Goal: Task Accomplishment & Management: Manage account settings

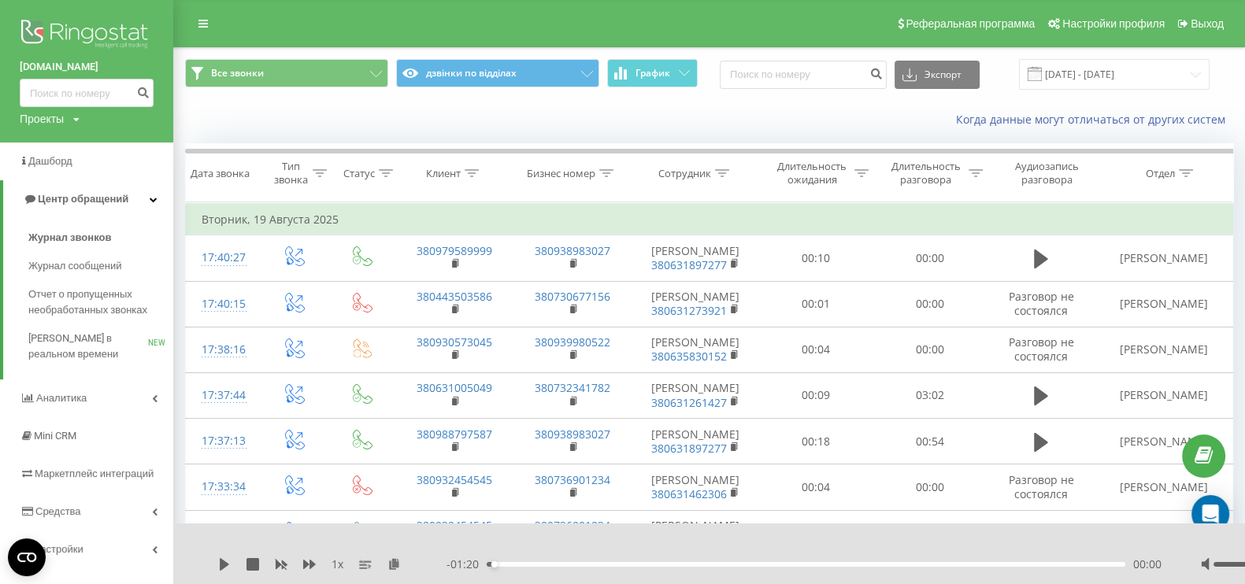
click at [72, 39] on img at bounding box center [87, 35] width 134 height 39
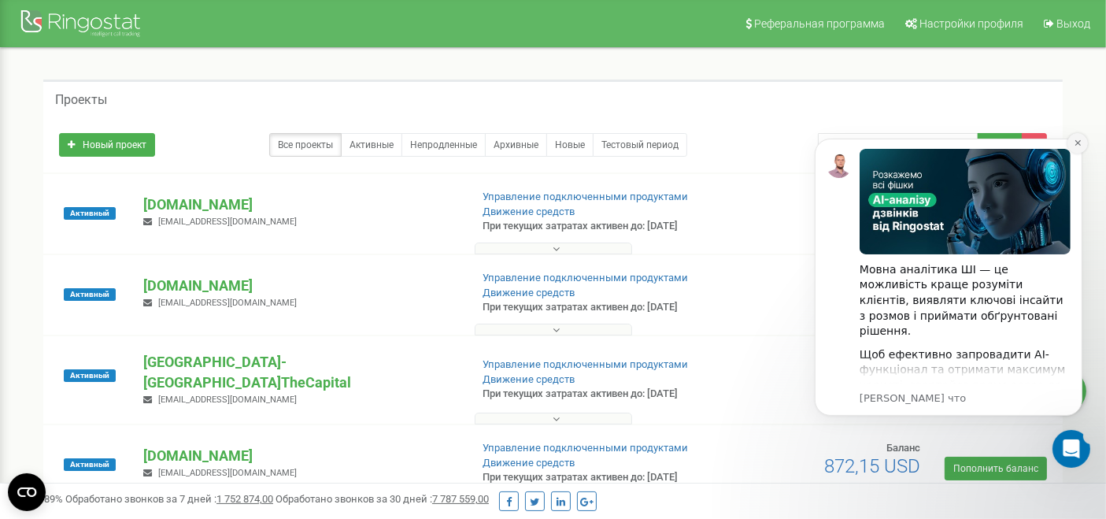
click at [1079, 141] on icon "Dismiss notification" at bounding box center [1077, 142] width 6 height 6
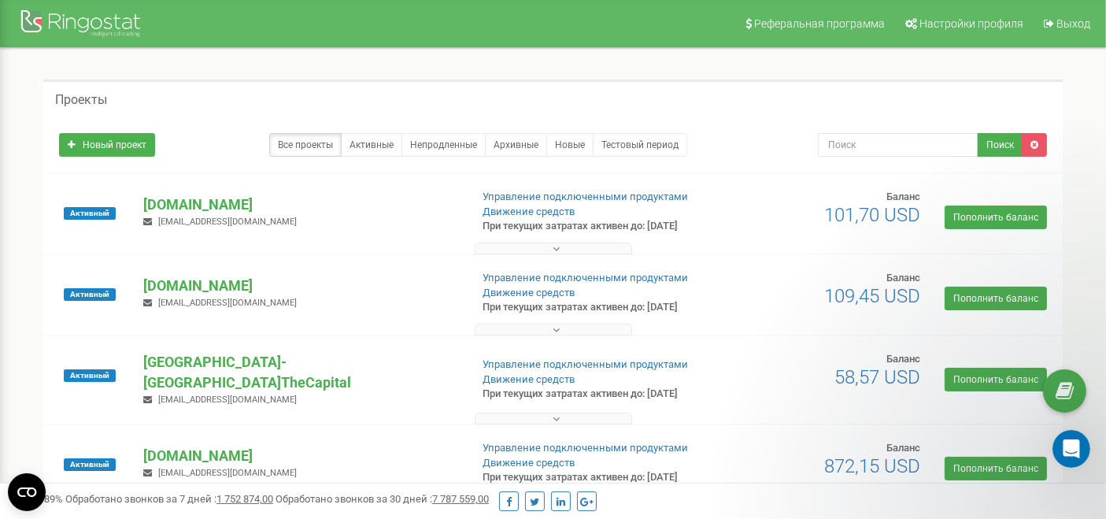
click at [749, 185] on div "Активный EXPERTteam.com.ua v.gordenko1994@gmail.com Управление подключенными пр…" at bounding box center [553, 214] width 1020 height 80
click at [763, 154] on div "Все проекты Активные Непродленные Архивные Новые Тестовый период" at bounding box center [426, 145] width 735 height 24
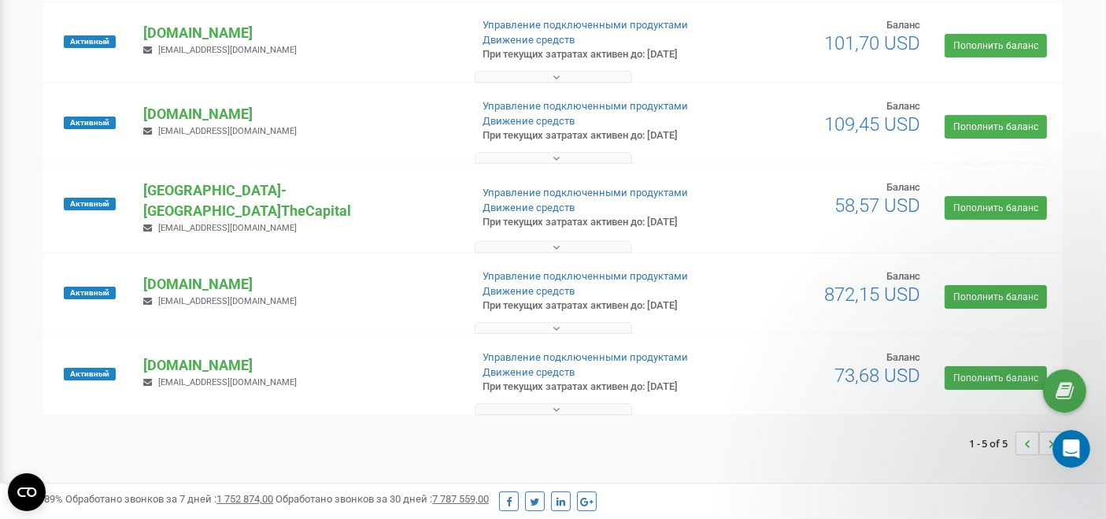
scroll to position [175, 0]
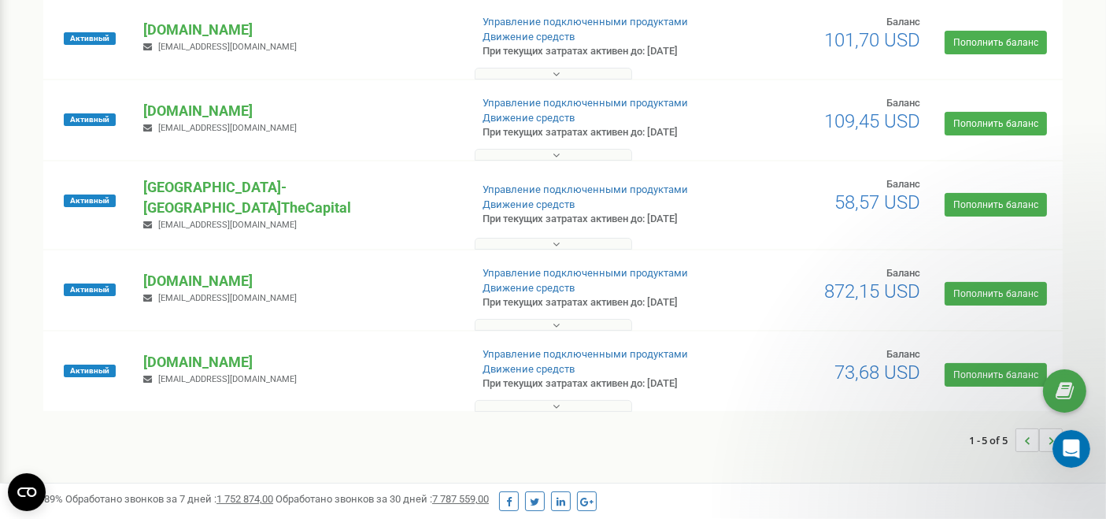
click at [783, 232] on div at bounding box center [553, 240] width 1012 height 16
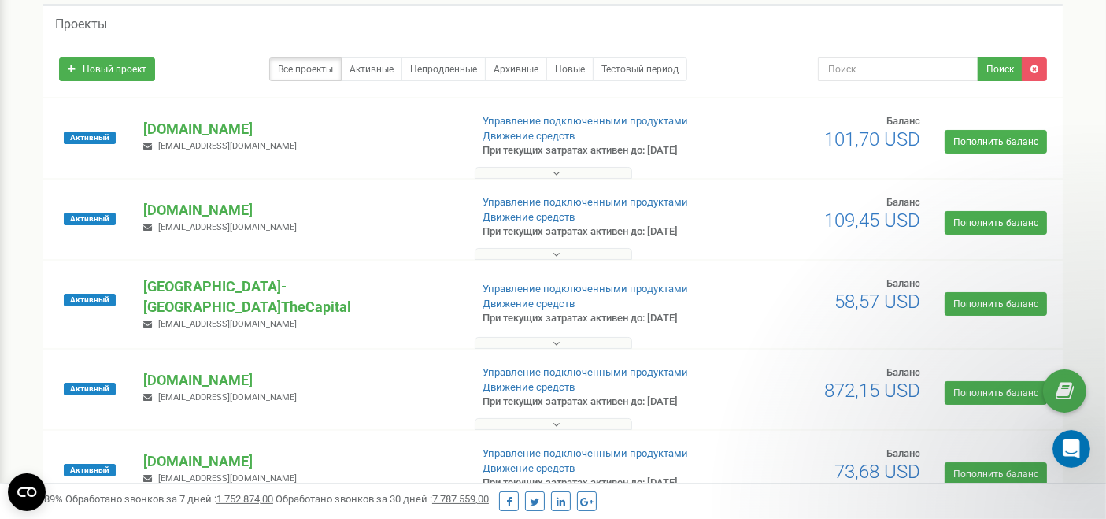
scroll to position [0, 0]
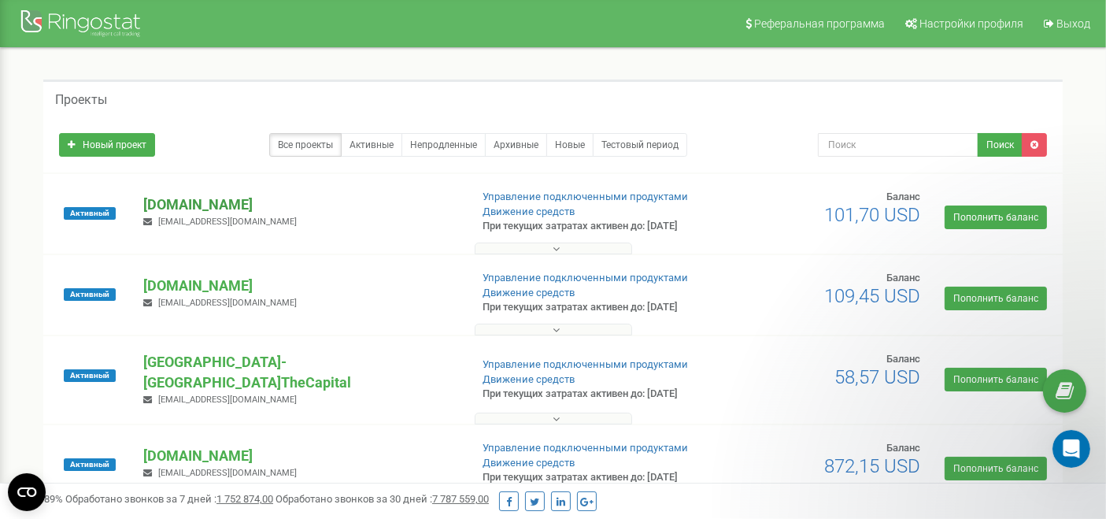
click at [243, 205] on p "[DOMAIN_NAME]" at bounding box center [299, 204] width 313 height 20
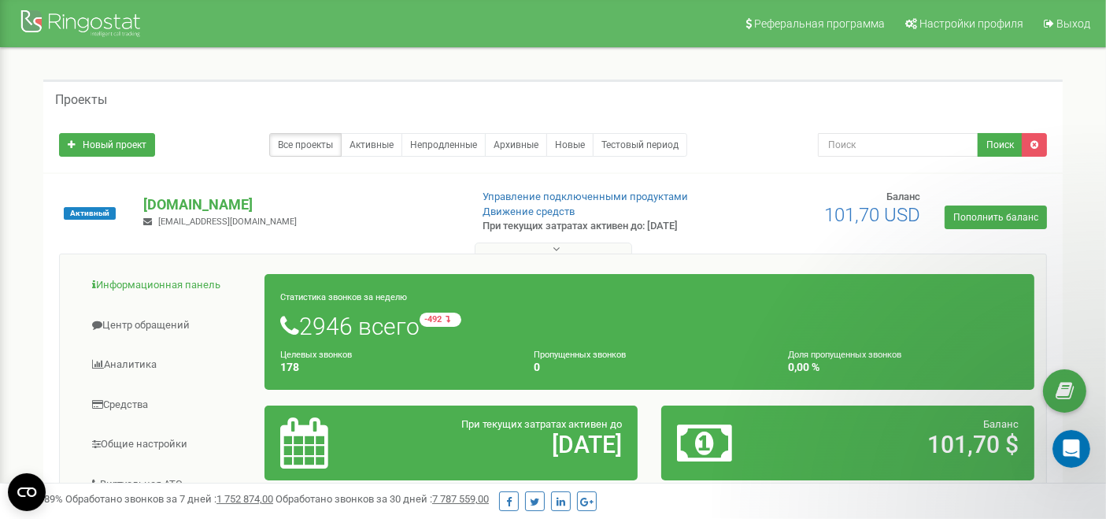
scroll to position [87, 0]
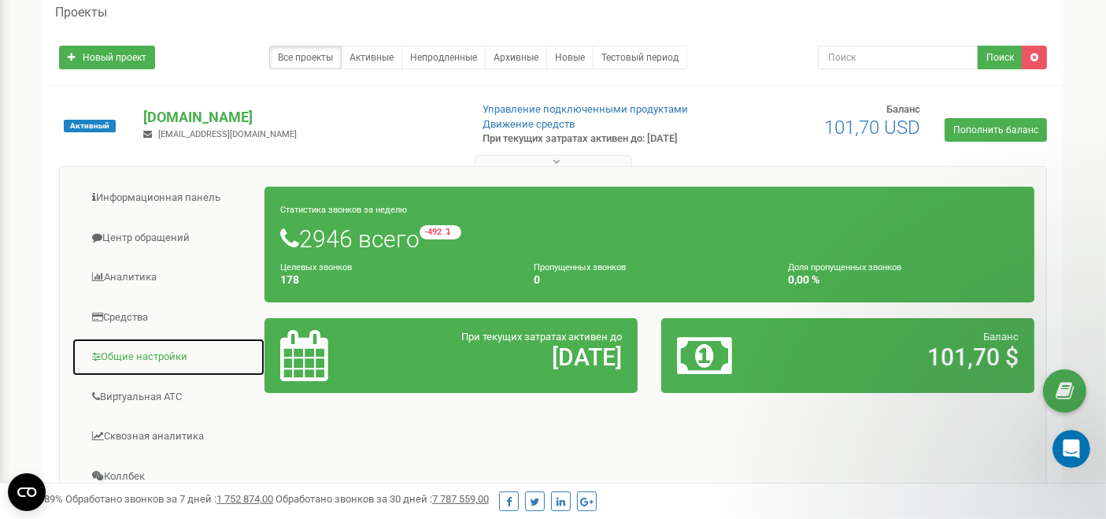
click at [157, 348] on link "Общие настройки" at bounding box center [169, 357] width 194 height 39
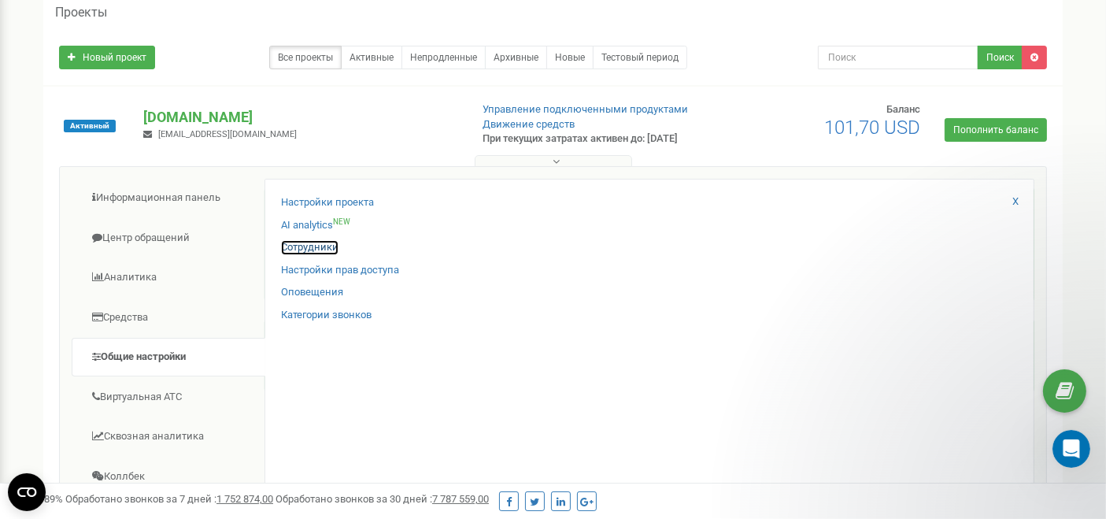
click at [326, 253] on link "Сотрудники" at bounding box center [309, 247] width 57 height 15
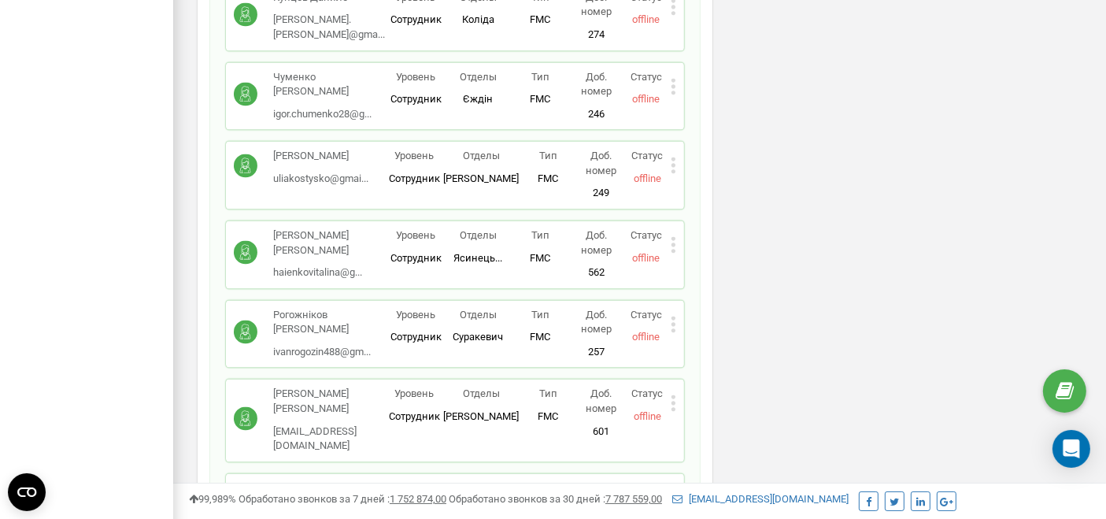
scroll to position [21229, 0]
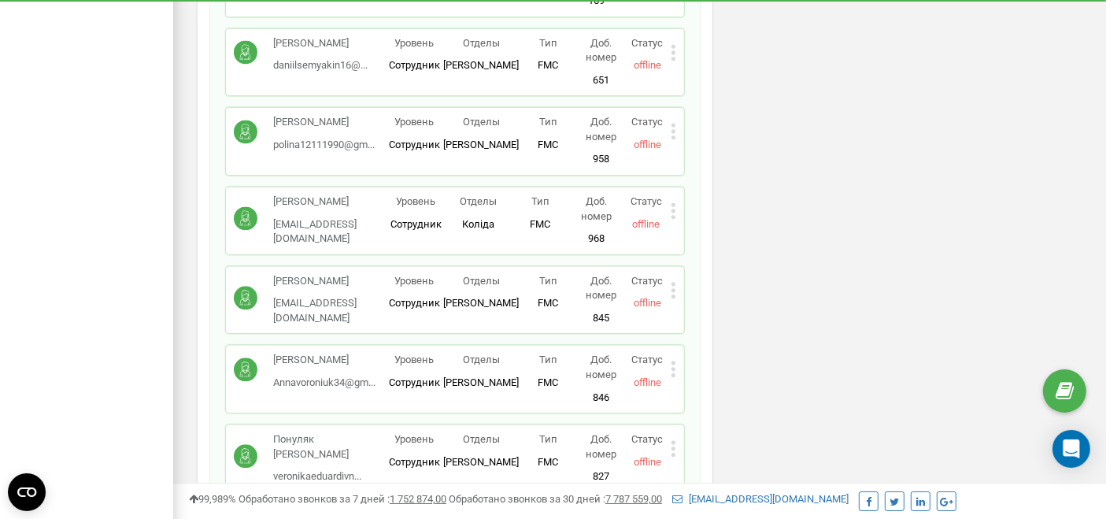
scroll to position [21420, 0]
